Goal: Information Seeking & Learning: Learn about a topic

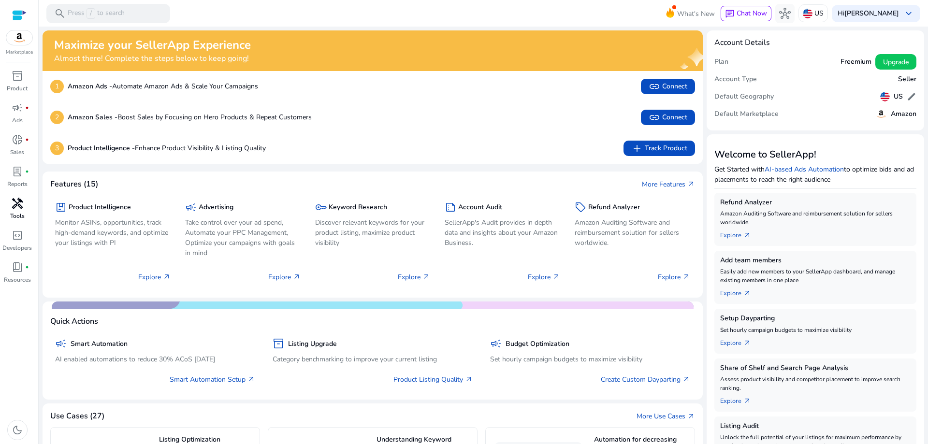
click at [13, 206] on span "handyman" at bounding box center [18, 204] width 12 height 12
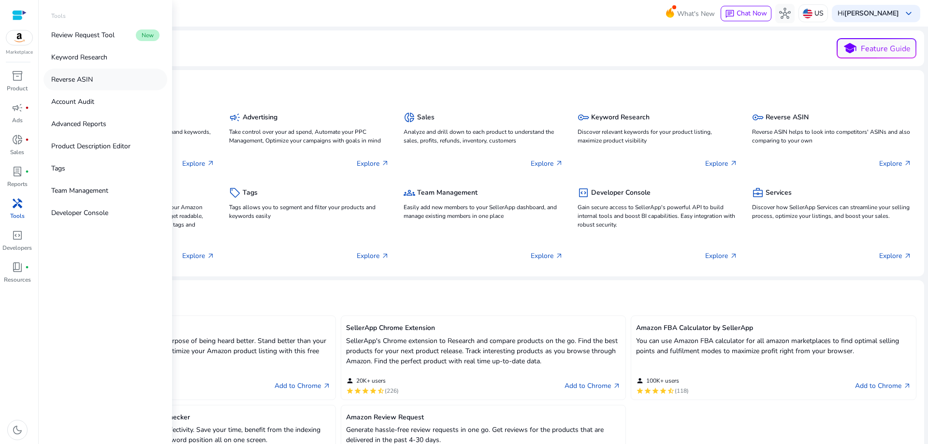
click at [81, 72] on link "Reverse ASIN" at bounding box center [105, 80] width 124 height 22
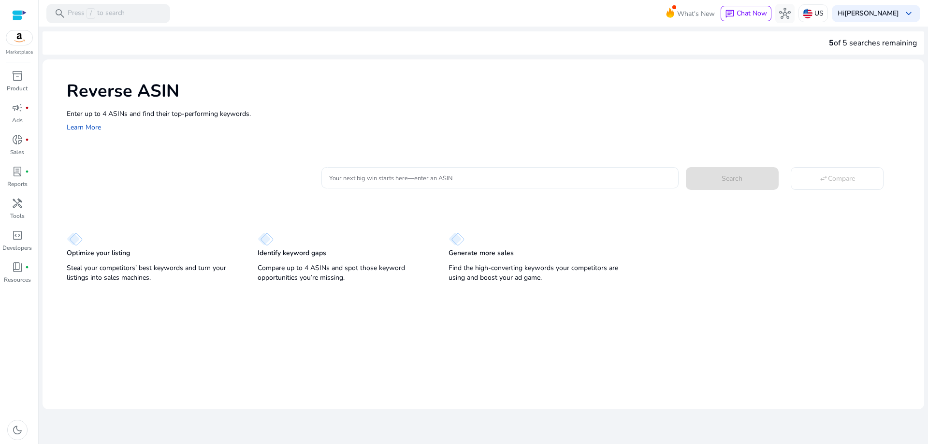
click at [395, 175] on input "Your next big win starts here—enter an ASIN" at bounding box center [499, 178] width 341 height 11
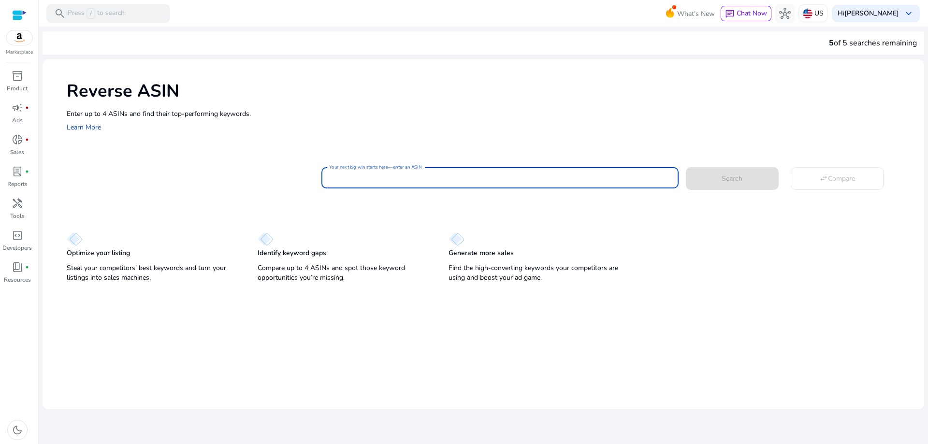
paste input "**********"
type input "**********"
click at [720, 194] on mat-card "**********" at bounding box center [495, 176] width 857 height 39
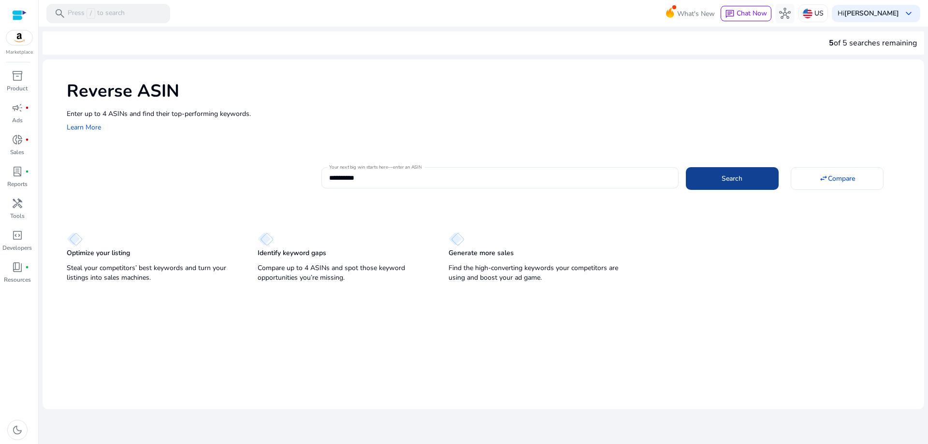
click at [726, 184] on span at bounding box center [732, 178] width 93 height 23
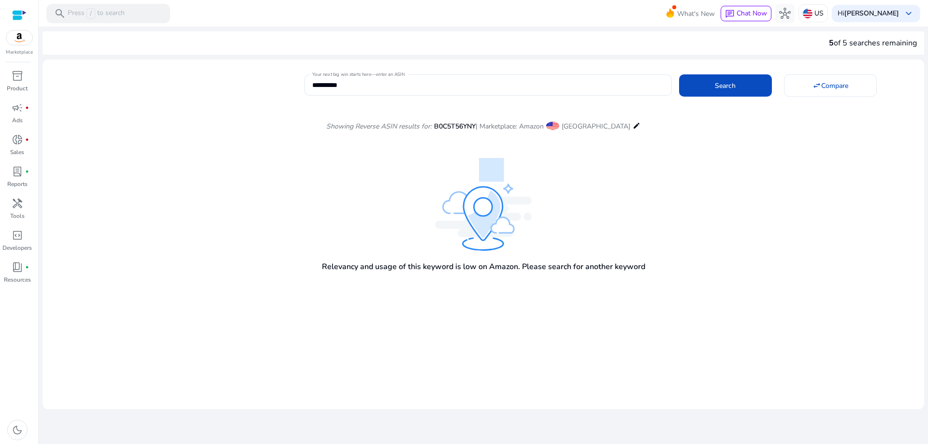
click at [633, 124] on mat-icon "edit" at bounding box center [637, 126] width 8 height 12
click at [828, 14] on div "US" at bounding box center [812, 13] width 29 height 18
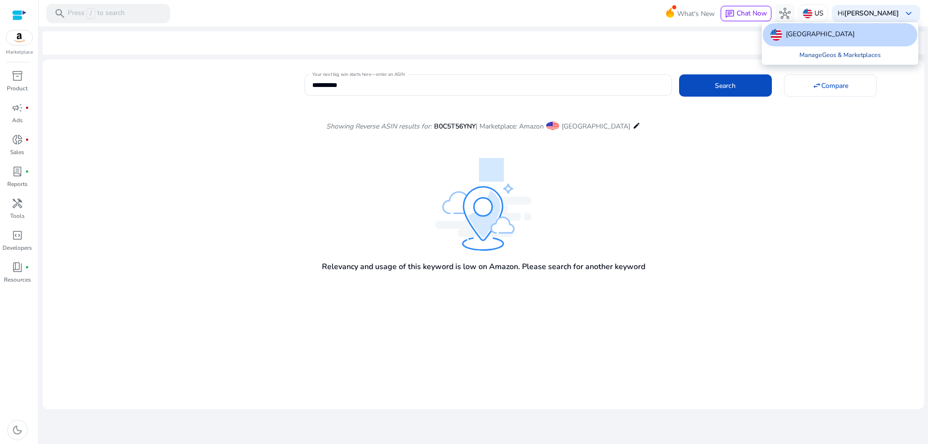
click at [841, 56] on link "Manage Geos & Marketplaces" at bounding box center [840, 54] width 97 height 17
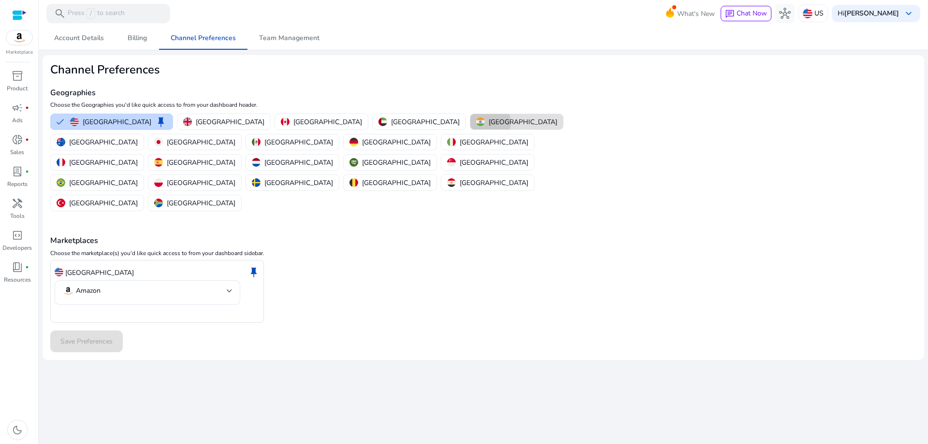
click at [489, 122] on p "[GEOGRAPHIC_DATA]" at bounding box center [523, 122] width 69 height 10
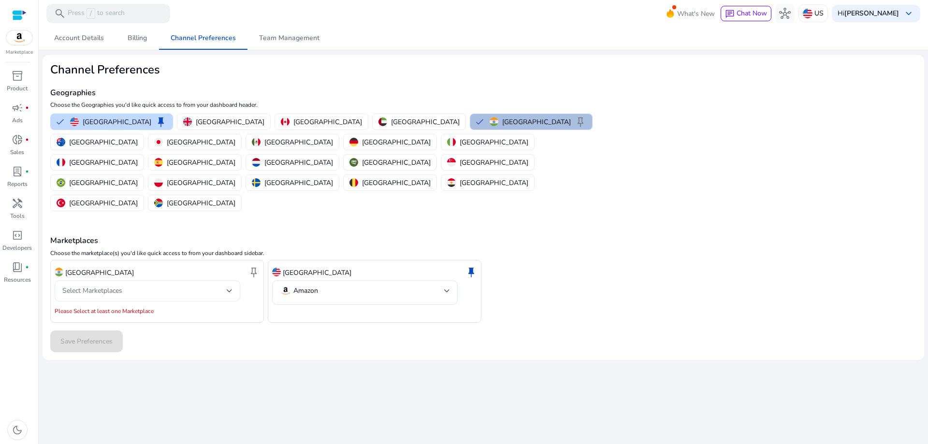
click at [102, 286] on span "Select Marketplaces" at bounding box center [92, 290] width 60 height 9
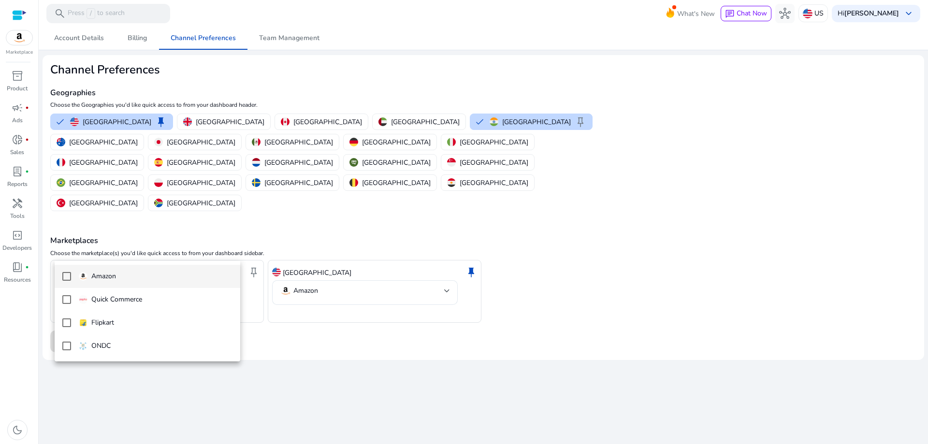
click at [116, 277] on span "Amazon" at bounding box center [156, 276] width 154 height 11
click at [292, 290] on div at bounding box center [464, 222] width 928 height 444
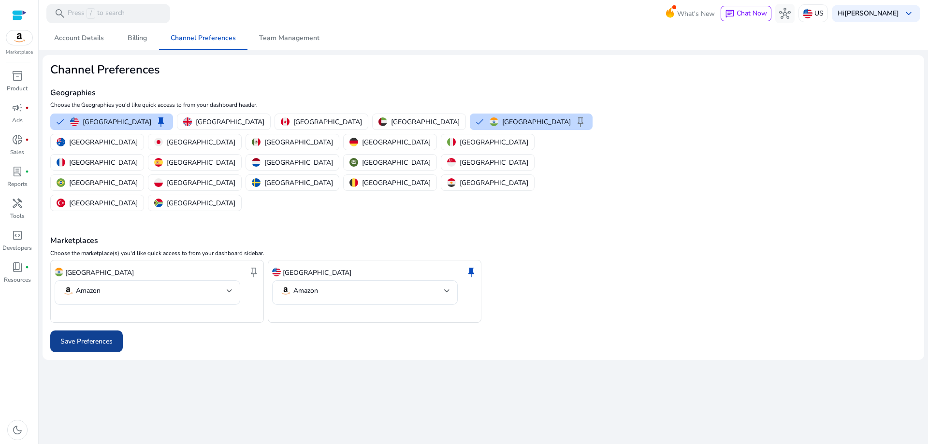
click at [96, 336] on span "Save Preferences" at bounding box center [86, 341] width 52 height 10
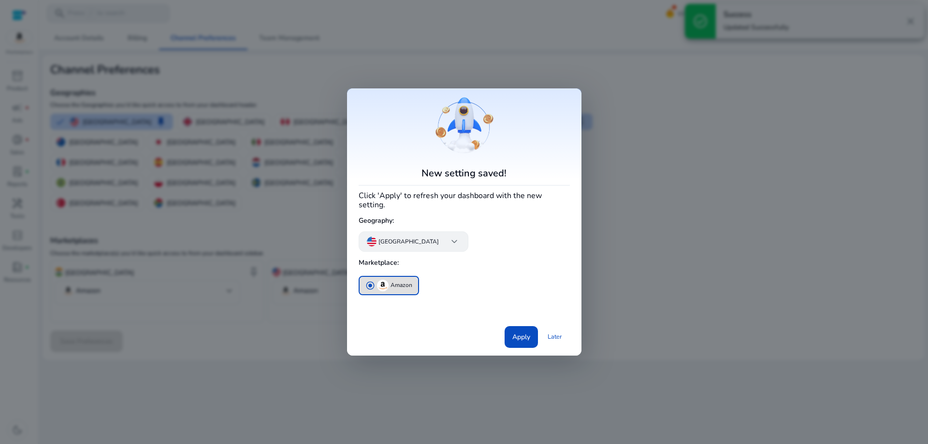
click at [441, 239] on app-icon "keyboard_arrow_down" at bounding box center [450, 242] width 19 height 12
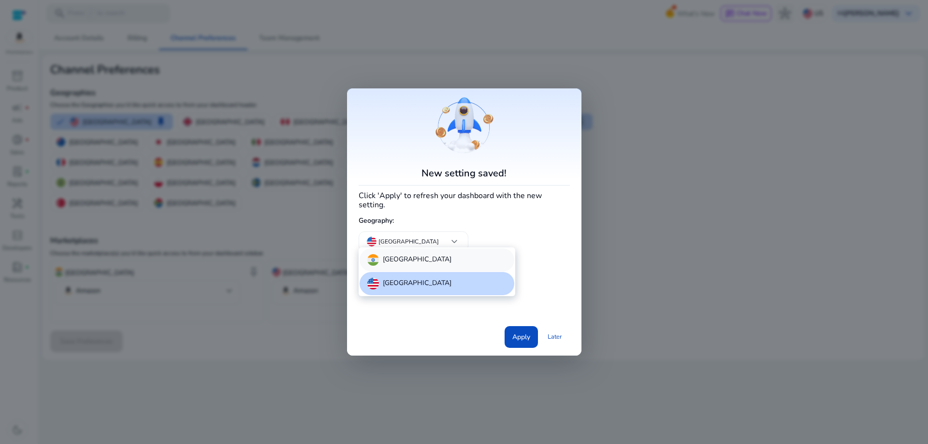
click at [408, 262] on div "[GEOGRAPHIC_DATA]" at bounding box center [437, 259] width 155 height 23
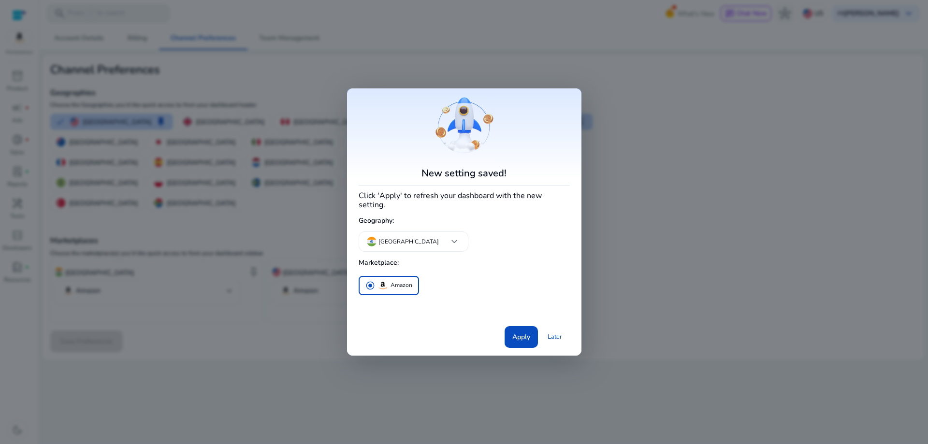
click at [522, 334] on span "Apply" at bounding box center [521, 337] width 18 height 10
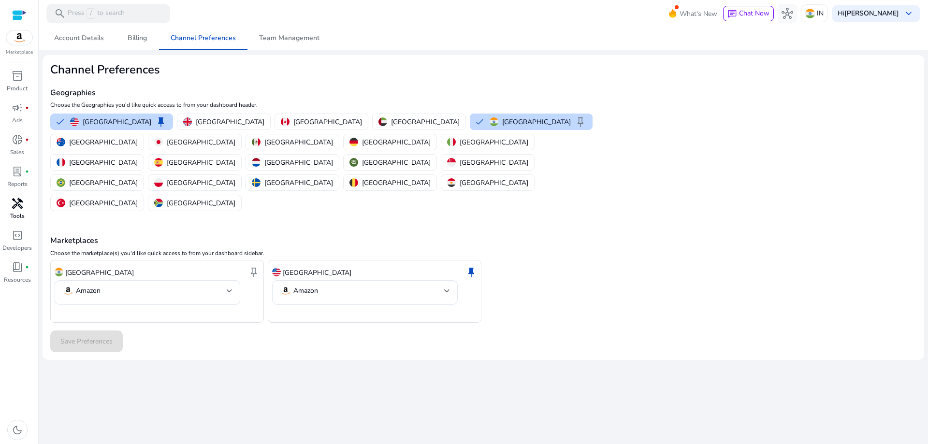
click at [17, 204] on span "handyman" at bounding box center [18, 204] width 12 height 12
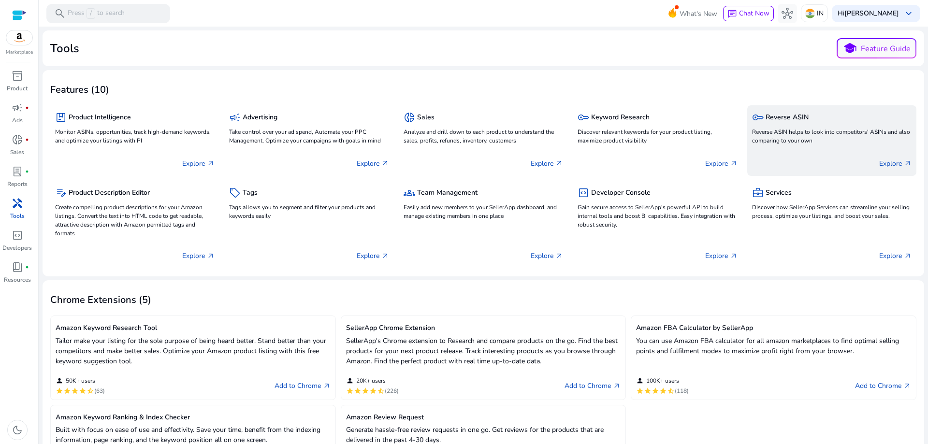
click at [821, 126] on div "key Reverse ASIN Reverse ASIN helps to look into competitors' ASINs and also co…" at bounding box center [831, 128] width 159 height 37
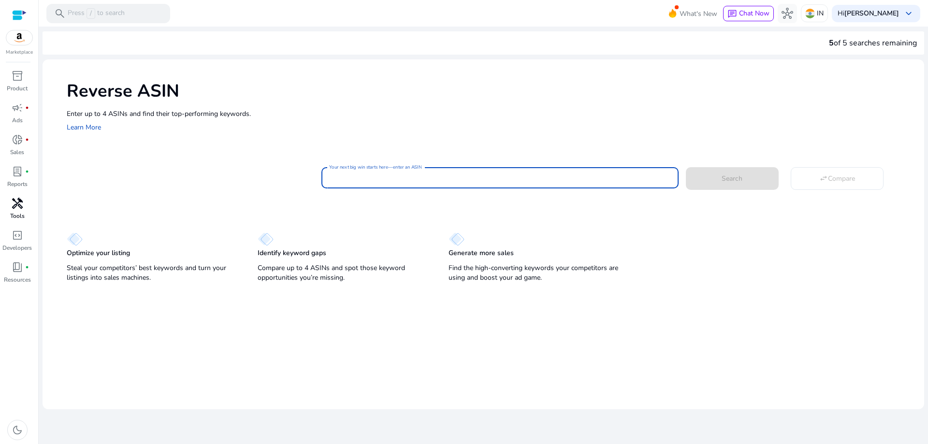
click at [384, 178] on input "Your next big win starts here—enter an ASIN" at bounding box center [499, 178] width 341 height 11
paste input "**********"
type input "**********"
click at [742, 179] on span "Search" at bounding box center [731, 178] width 21 height 10
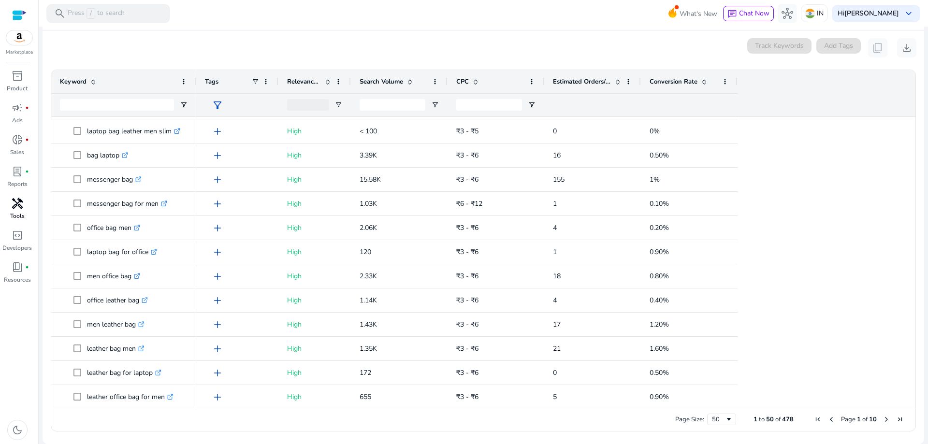
scroll to position [917, 0]
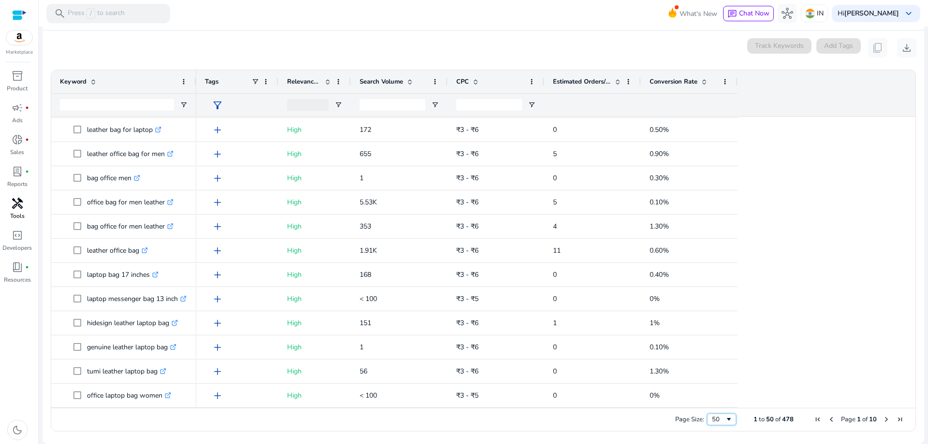
click at [717, 420] on div "50" at bounding box center [718, 419] width 13 height 9
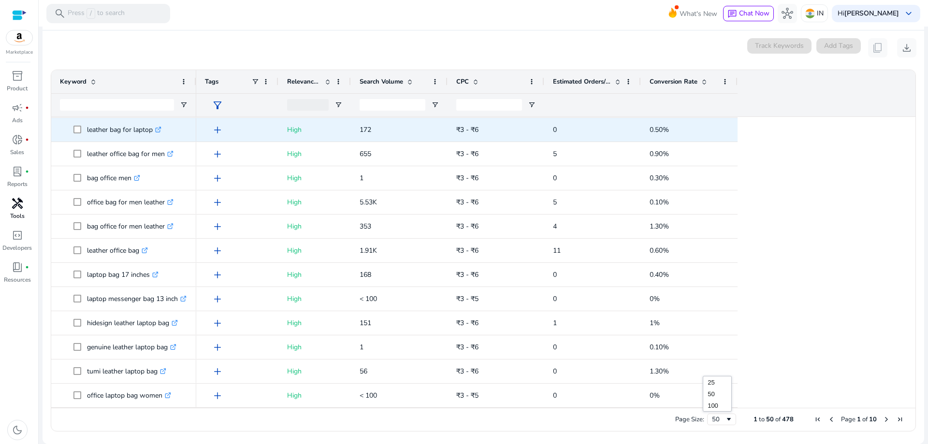
click at [396, 131] on p "172" at bounding box center [399, 130] width 79 height 20
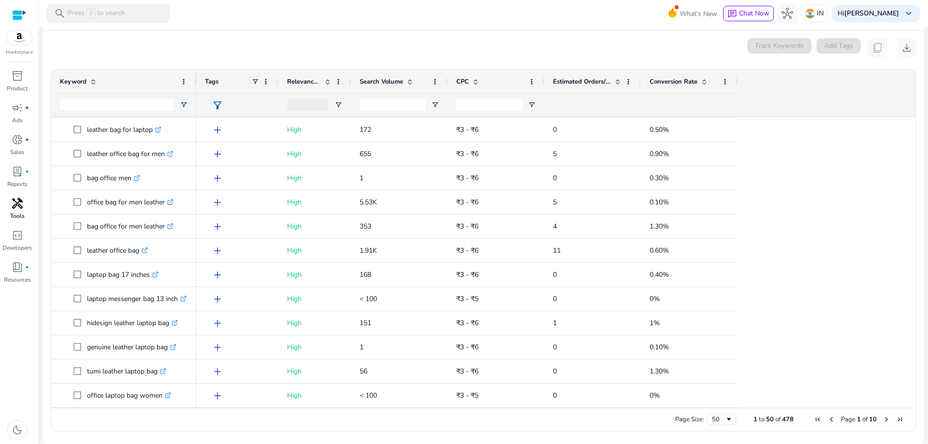
click at [386, 80] on span "Search Volume" at bounding box center [381, 81] width 43 height 9
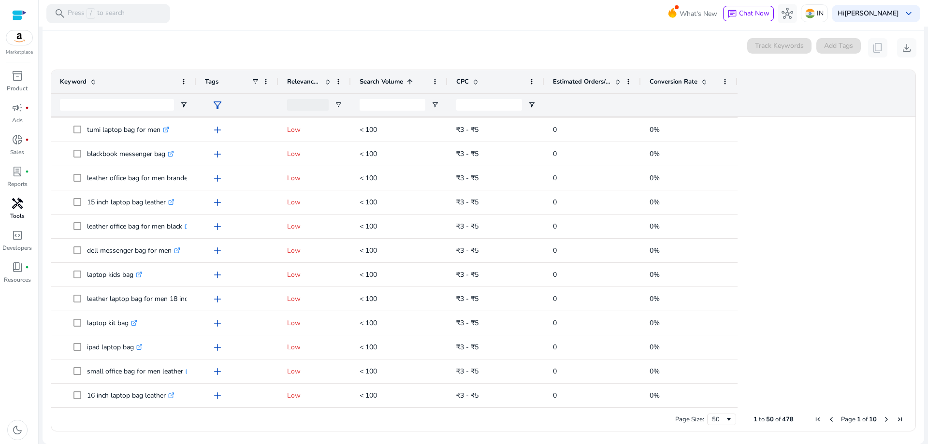
click at [391, 80] on span "Search Volume" at bounding box center [381, 81] width 43 height 9
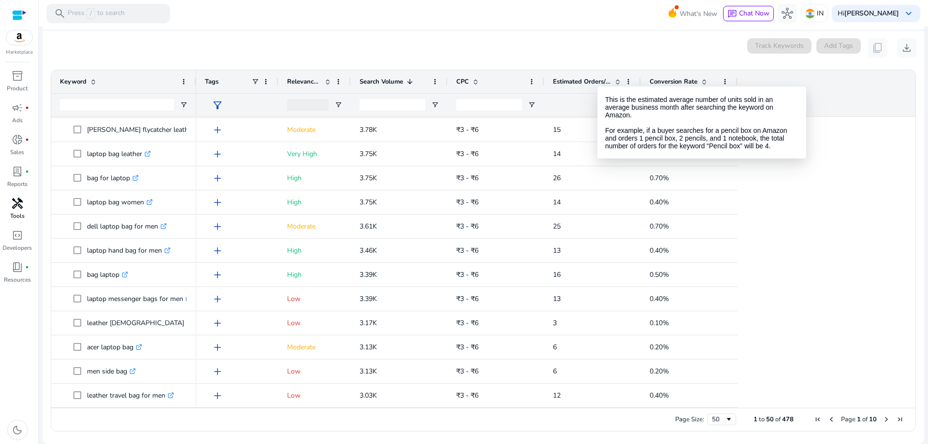
click at [597, 78] on span "Estimated Orders/Month" at bounding box center [582, 81] width 58 height 9
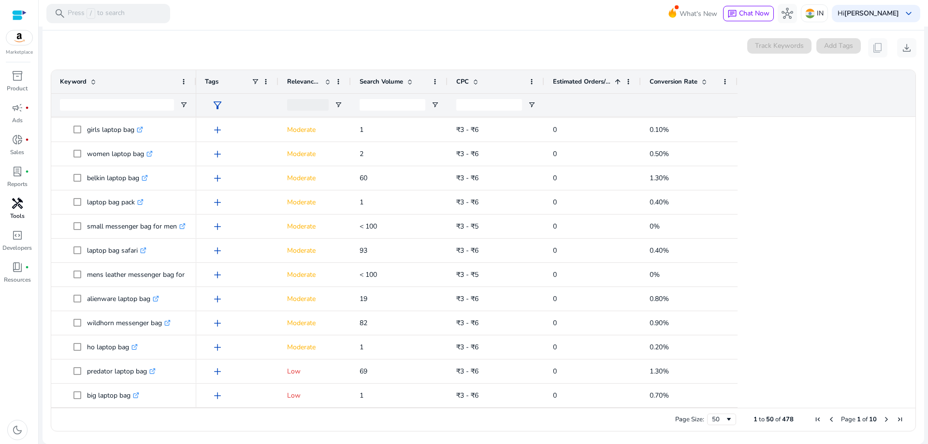
click at [597, 78] on span "Estimated Orders/Month" at bounding box center [582, 81] width 58 height 9
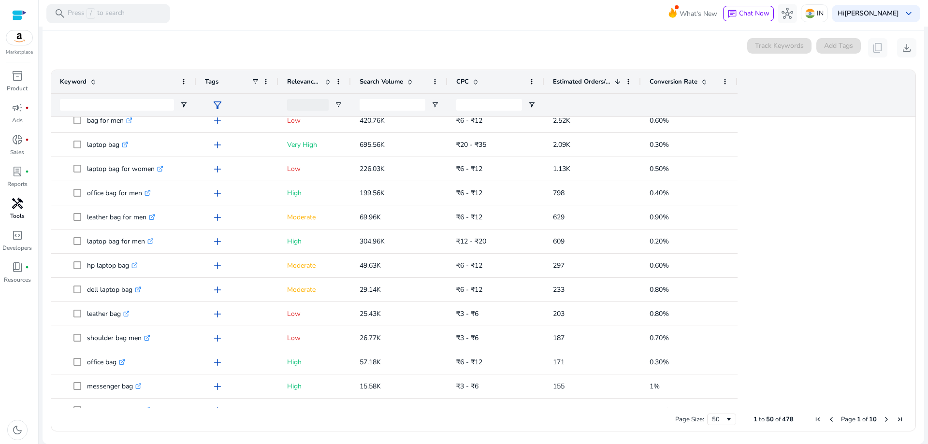
scroll to position [0, 0]
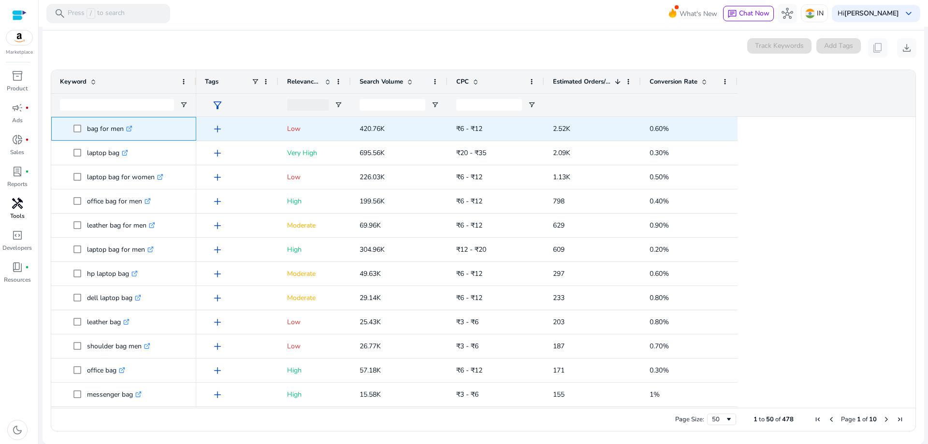
drag, startPoint x: 83, startPoint y: 127, endPoint x: 84, endPoint y: 121, distance: 5.3
click at [84, 121] on span at bounding box center [80, 129] width 14 height 20
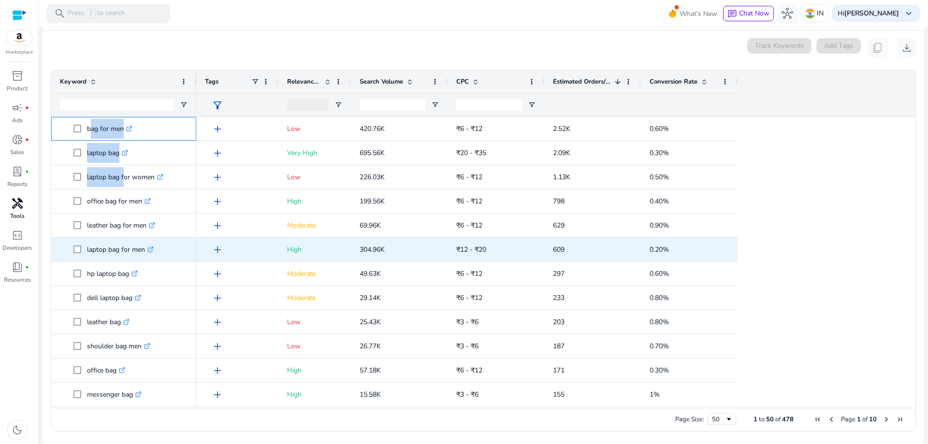
drag, startPoint x: 89, startPoint y: 128, endPoint x: 117, endPoint y: 173, distance: 52.6
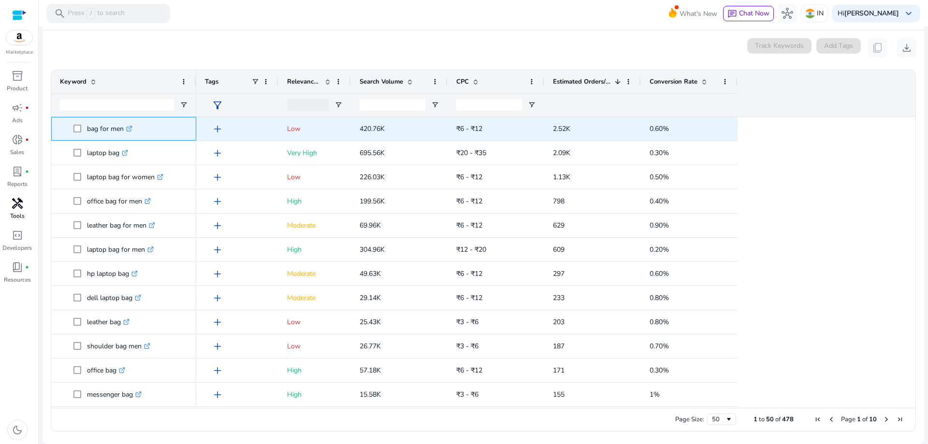
click at [84, 125] on span at bounding box center [80, 129] width 14 height 20
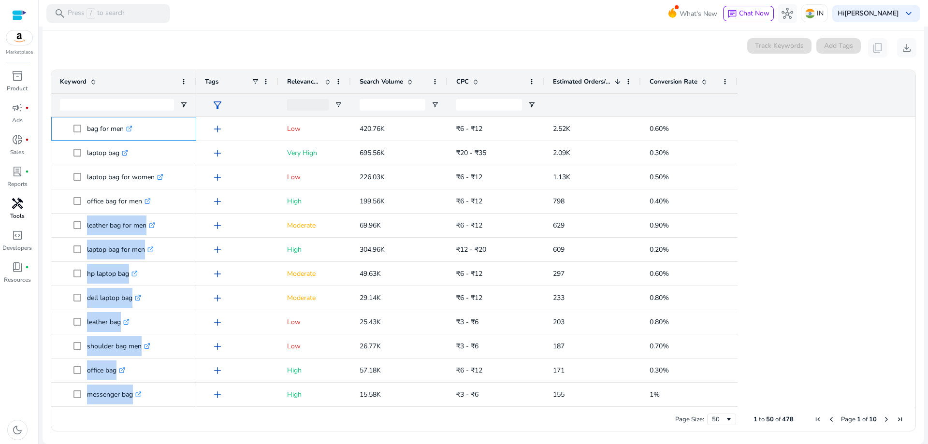
drag, startPoint x: 84, startPoint y: 124, endPoint x: 103, endPoint y: 73, distance: 54.1
click at [103, 73] on div "Keyword Tags Relevance Score" at bounding box center [483, 239] width 864 height 338
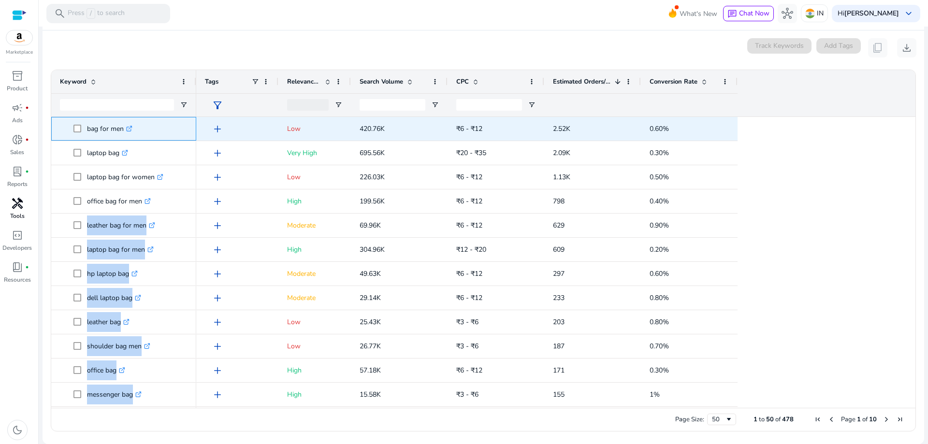
click at [58, 126] on div "bag for men .st0{fill:#2c8af8}" at bounding box center [123, 129] width 145 height 24
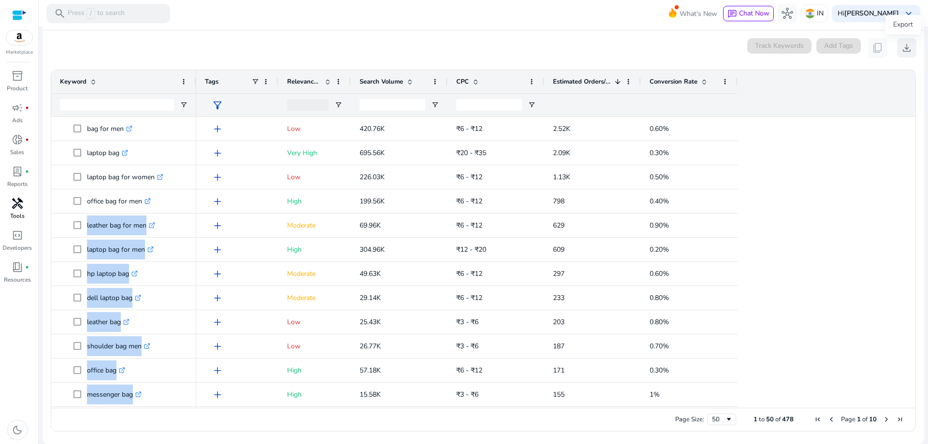
click at [901, 52] on span "download" at bounding box center [907, 48] width 12 height 12
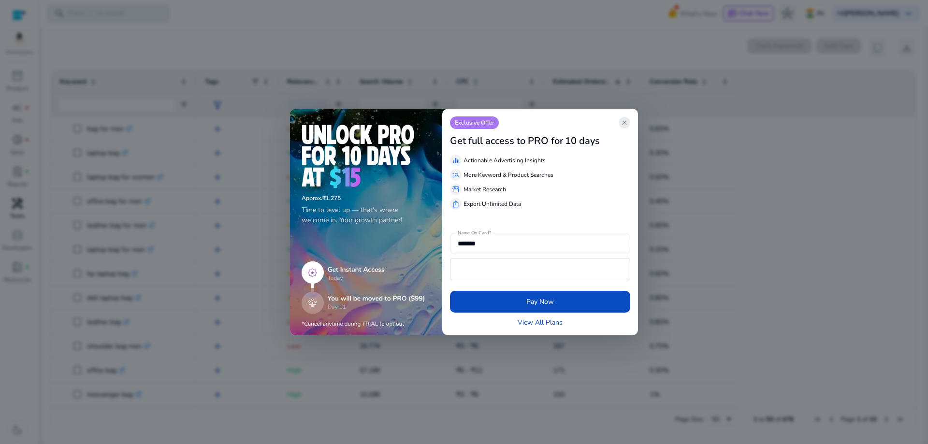
click at [628, 119] on span "close" at bounding box center [624, 123] width 8 height 8
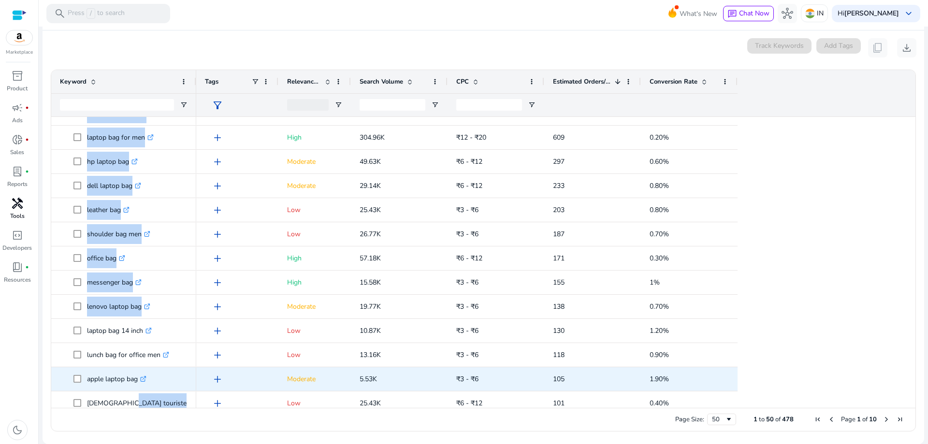
scroll to position [161, 0]
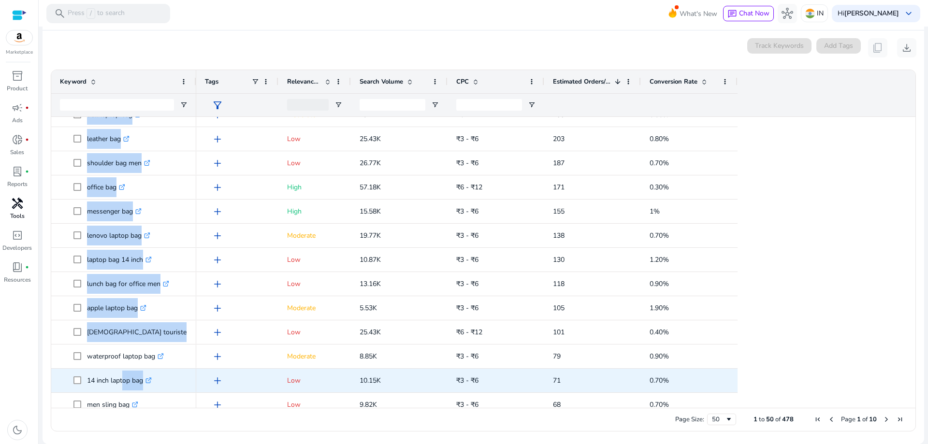
drag, startPoint x: 86, startPoint y: 127, endPoint x: 119, endPoint y: 370, distance: 245.4
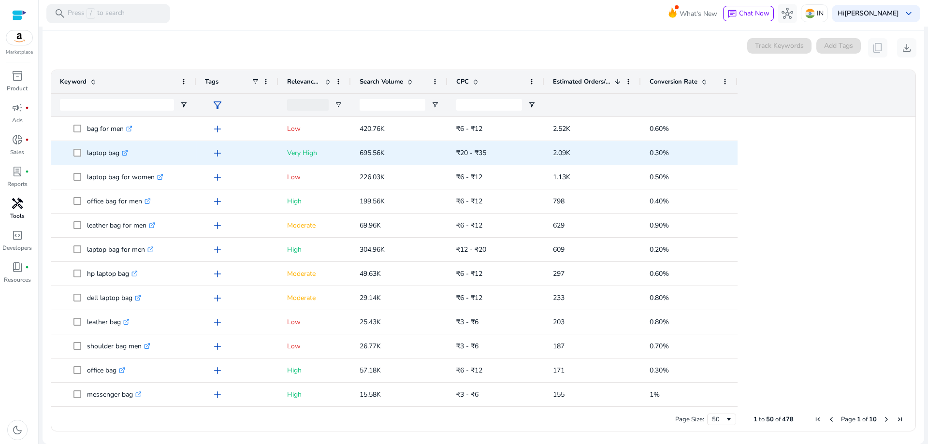
click at [56, 158] on div "laptop bag .st0{fill:#2c8af8}" at bounding box center [123, 153] width 145 height 24
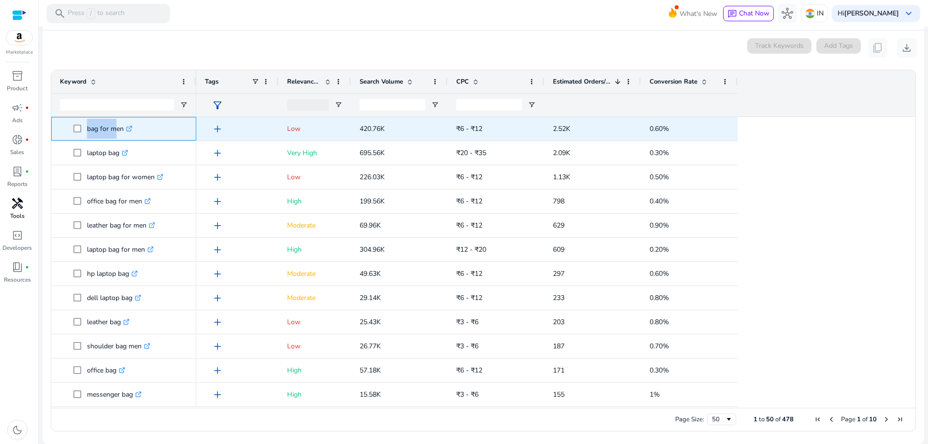
drag, startPoint x: 86, startPoint y: 126, endPoint x: 112, endPoint y: 131, distance: 26.5
click at [112, 131] on span "bag for men .st0{fill:#2c8af8}" at bounding box center [130, 129] width 114 height 20
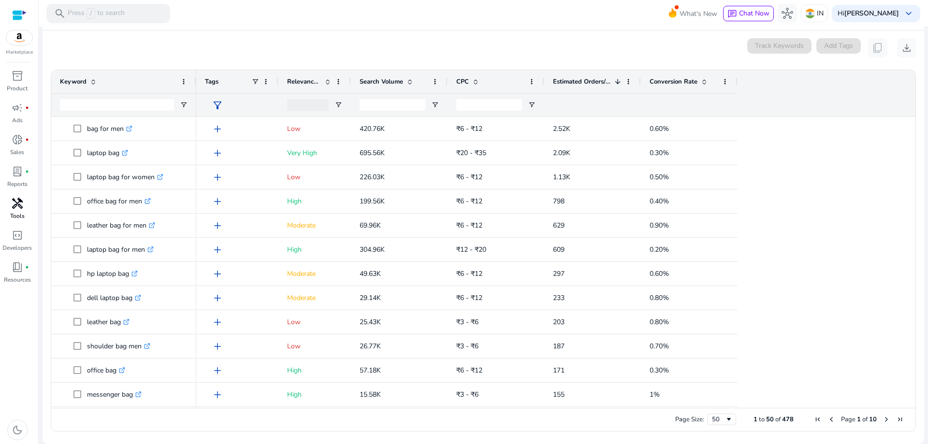
click at [873, 47] on app-icon-holder "content_copy" at bounding box center [877, 47] width 19 height 19
copy span "content_copy"
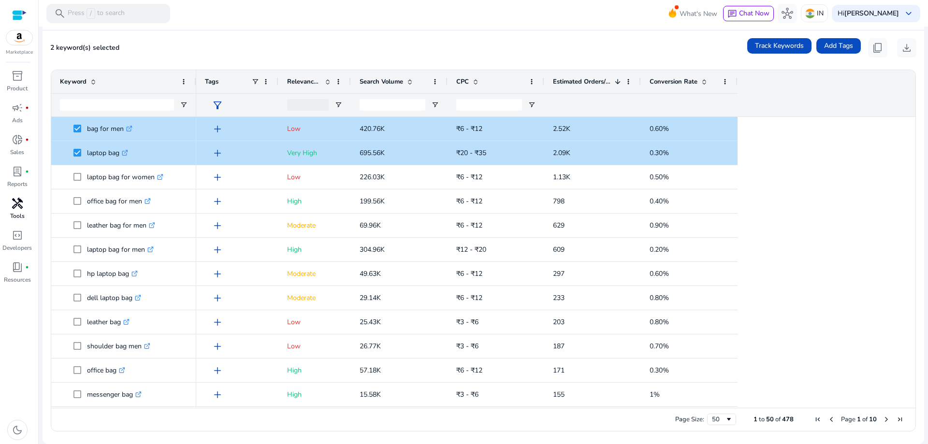
click at [852, 70] on div "Tags Relevance Score Search Volume 1" at bounding box center [555, 93] width 719 height 46
click at [846, 57] on span at bounding box center [838, 45] width 44 height 23
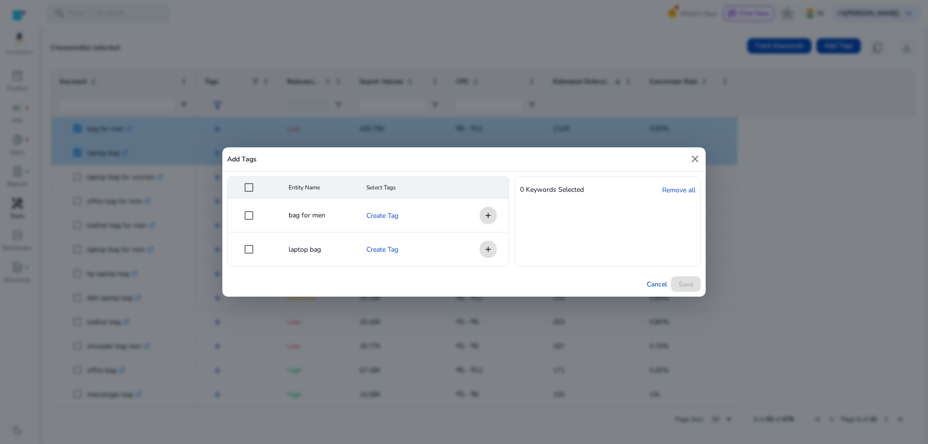
click at [694, 155] on mat-icon "close" at bounding box center [695, 159] width 12 height 12
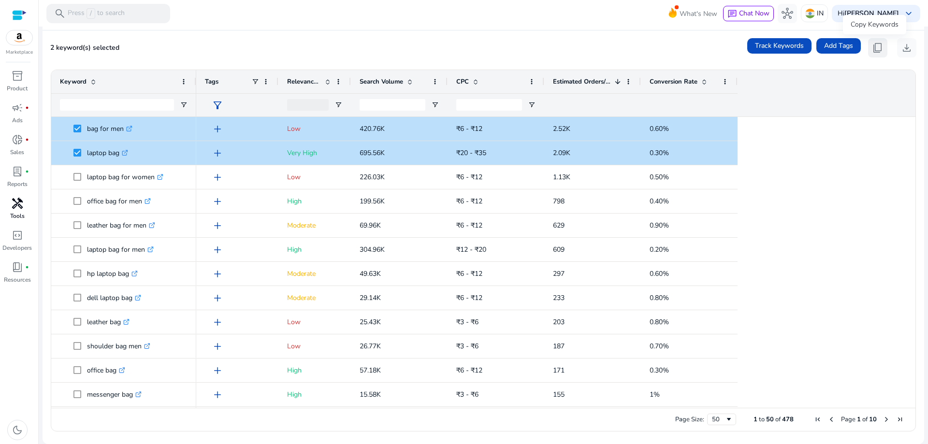
click at [874, 48] on span "content_copy" at bounding box center [878, 48] width 12 height 12
copy span "content_copy"
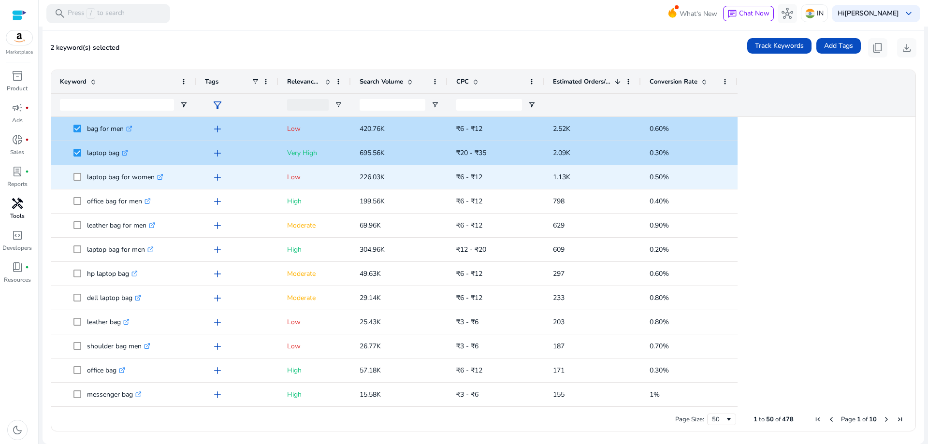
click at [73, 178] on span "laptop bag for women .st0{fill:#2c8af8}" at bounding box center [124, 177] width 128 height 20
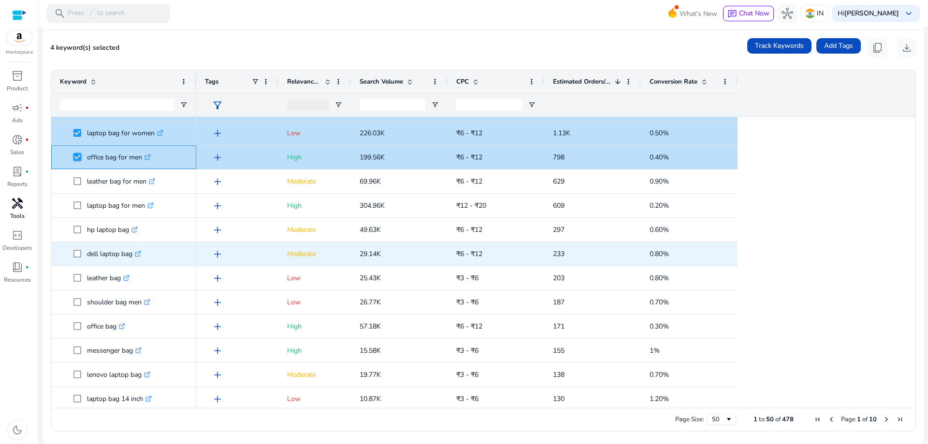
scroll to position [97, 0]
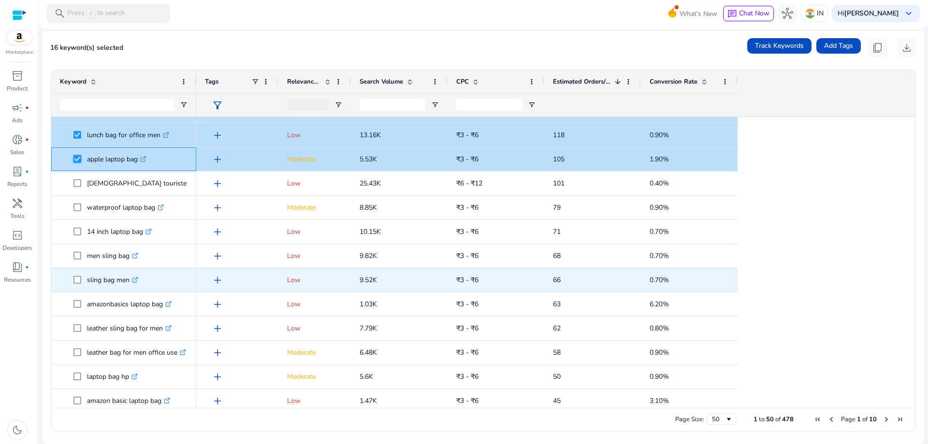
scroll to position [338, 0]
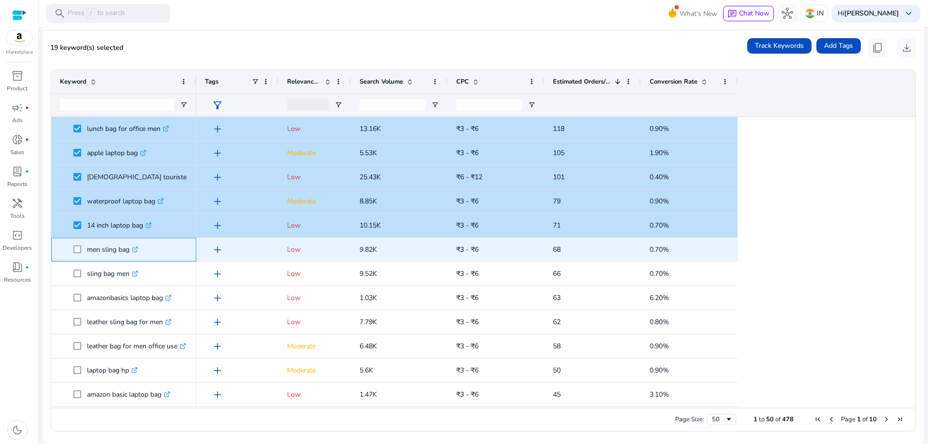
click at [78, 254] on span at bounding box center [80, 250] width 14 height 20
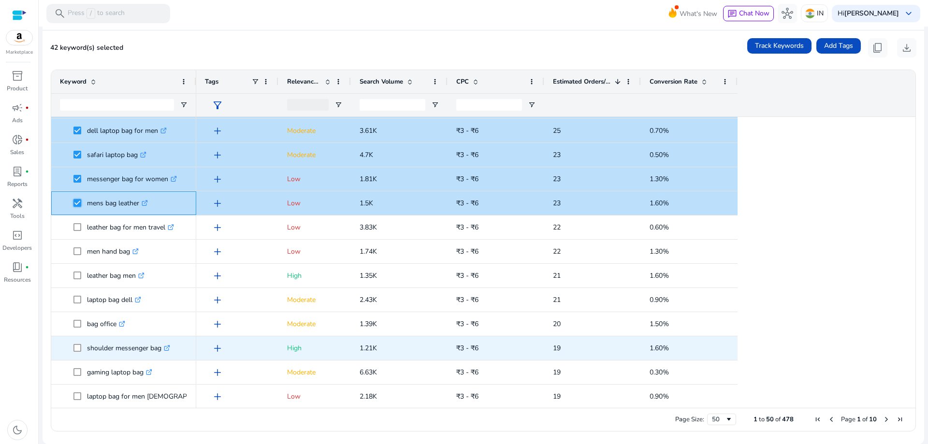
scroll to position [917, 0]
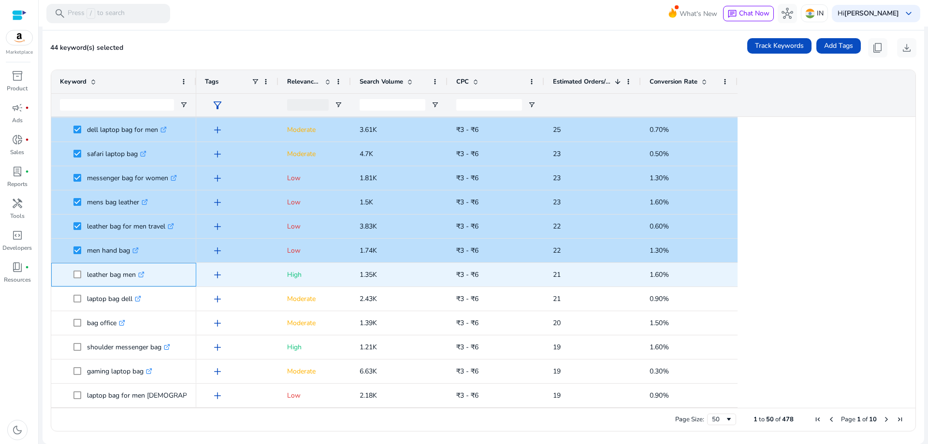
drag, startPoint x: 75, startPoint y: 267, endPoint x: 76, endPoint y: 279, distance: 11.6
click at [75, 270] on span at bounding box center [80, 275] width 14 height 20
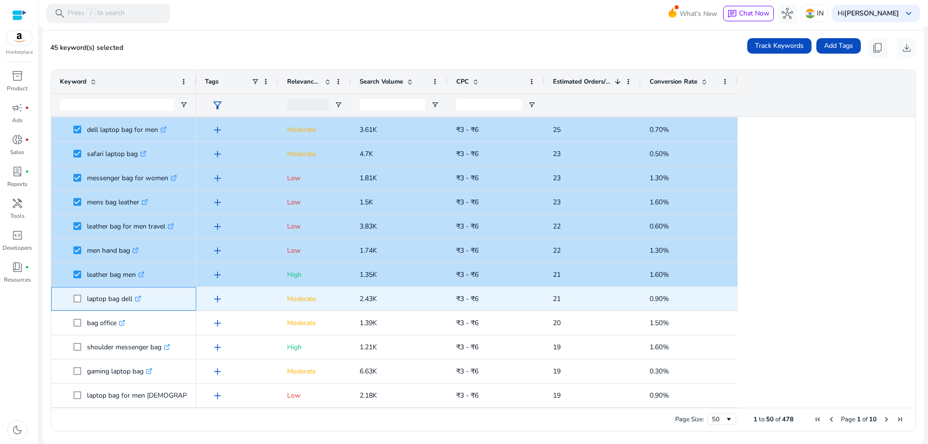
click at [75, 304] on span at bounding box center [80, 299] width 14 height 20
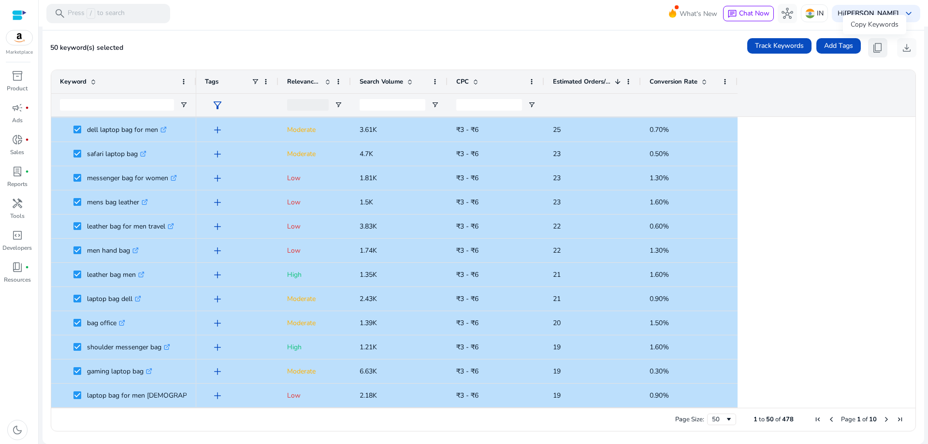
click at [875, 44] on span "content_copy" at bounding box center [878, 48] width 12 height 12
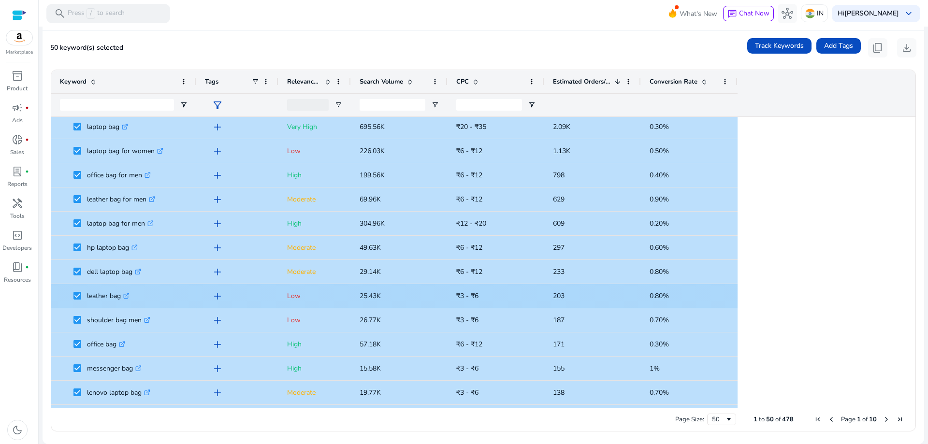
scroll to position [0, 0]
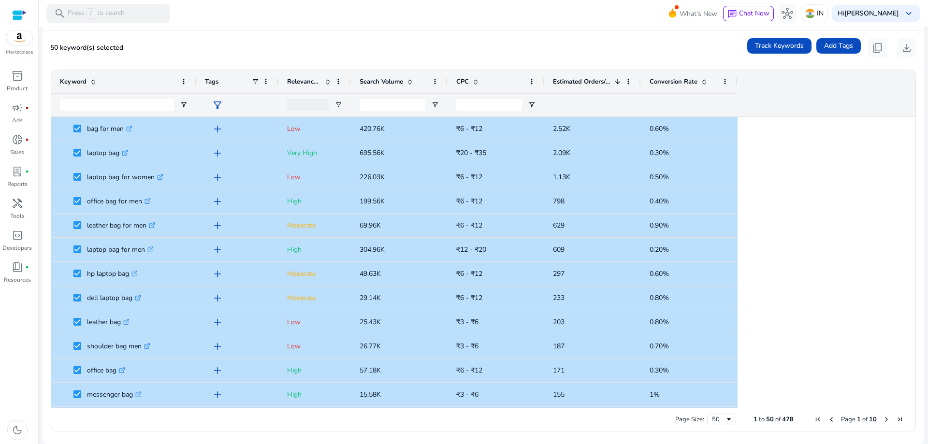
click at [883, 417] on span "Next Page" at bounding box center [886, 420] width 8 height 8
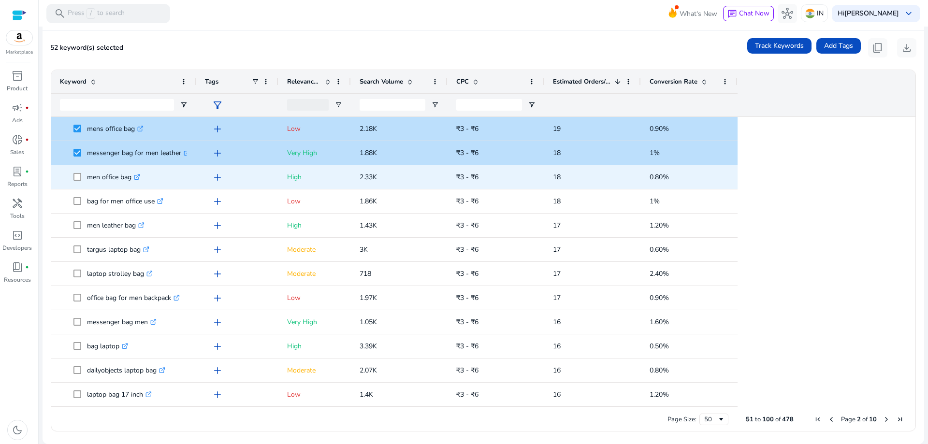
click at [75, 180] on span at bounding box center [80, 177] width 14 height 20
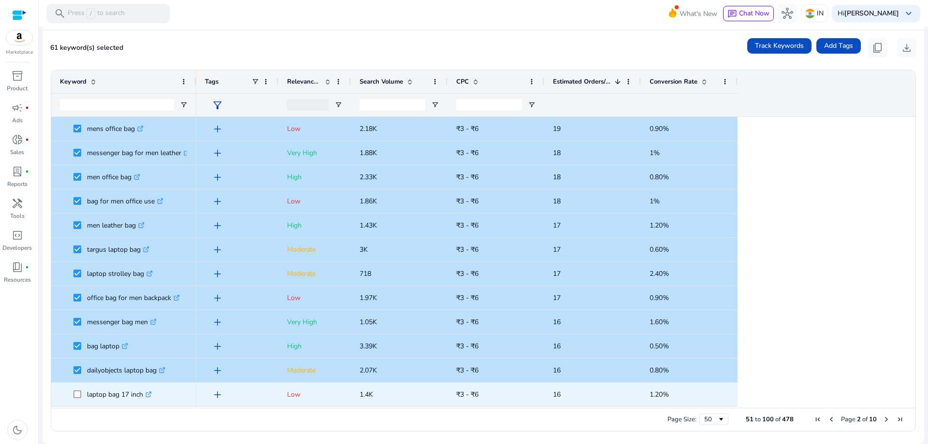
click at [78, 390] on span at bounding box center [80, 395] width 14 height 20
click at [82, 397] on span at bounding box center [80, 395] width 14 height 20
